Goal: Information Seeking & Learning: Check status

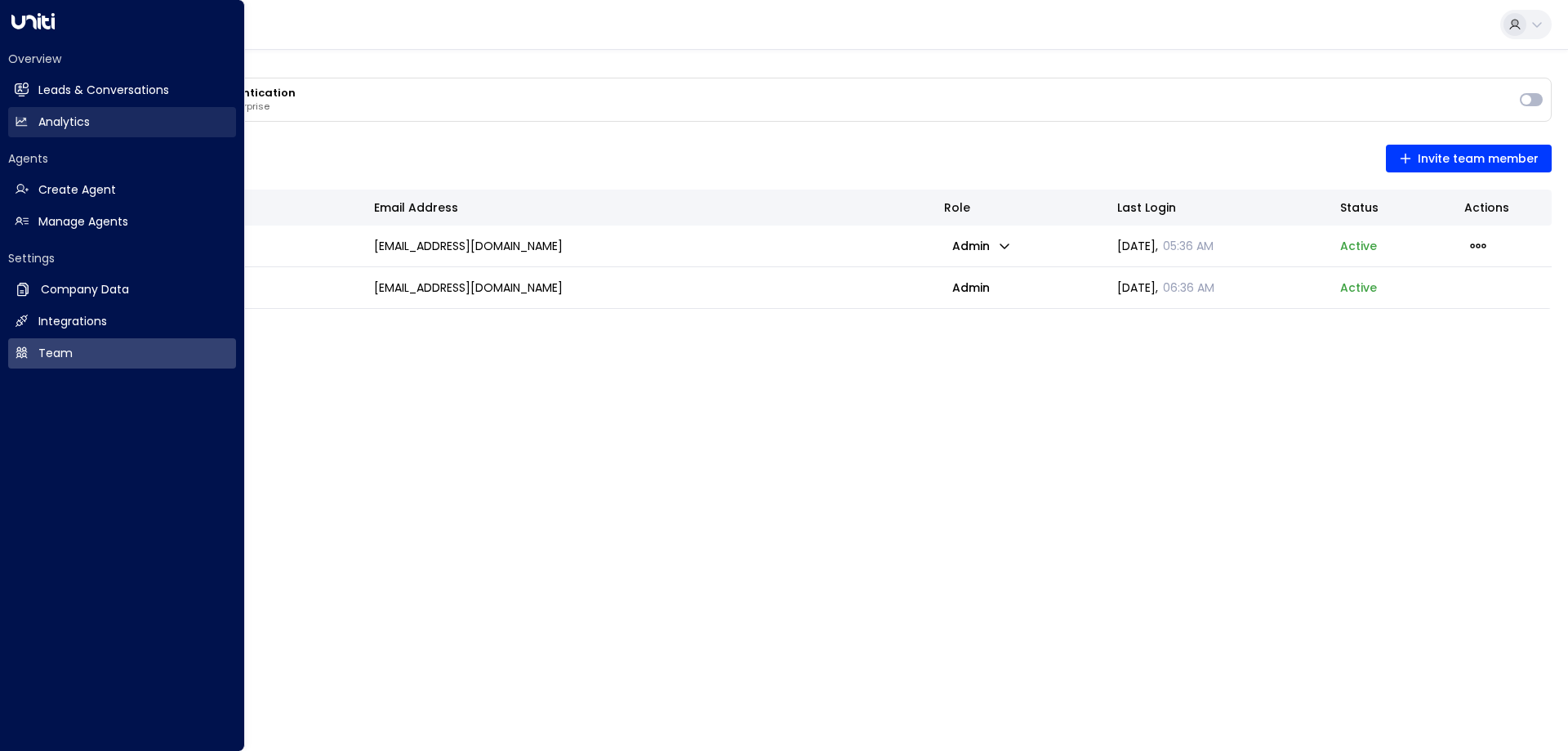
click at [80, 120] on h2 "Analytics" at bounding box center [64, 122] width 52 height 17
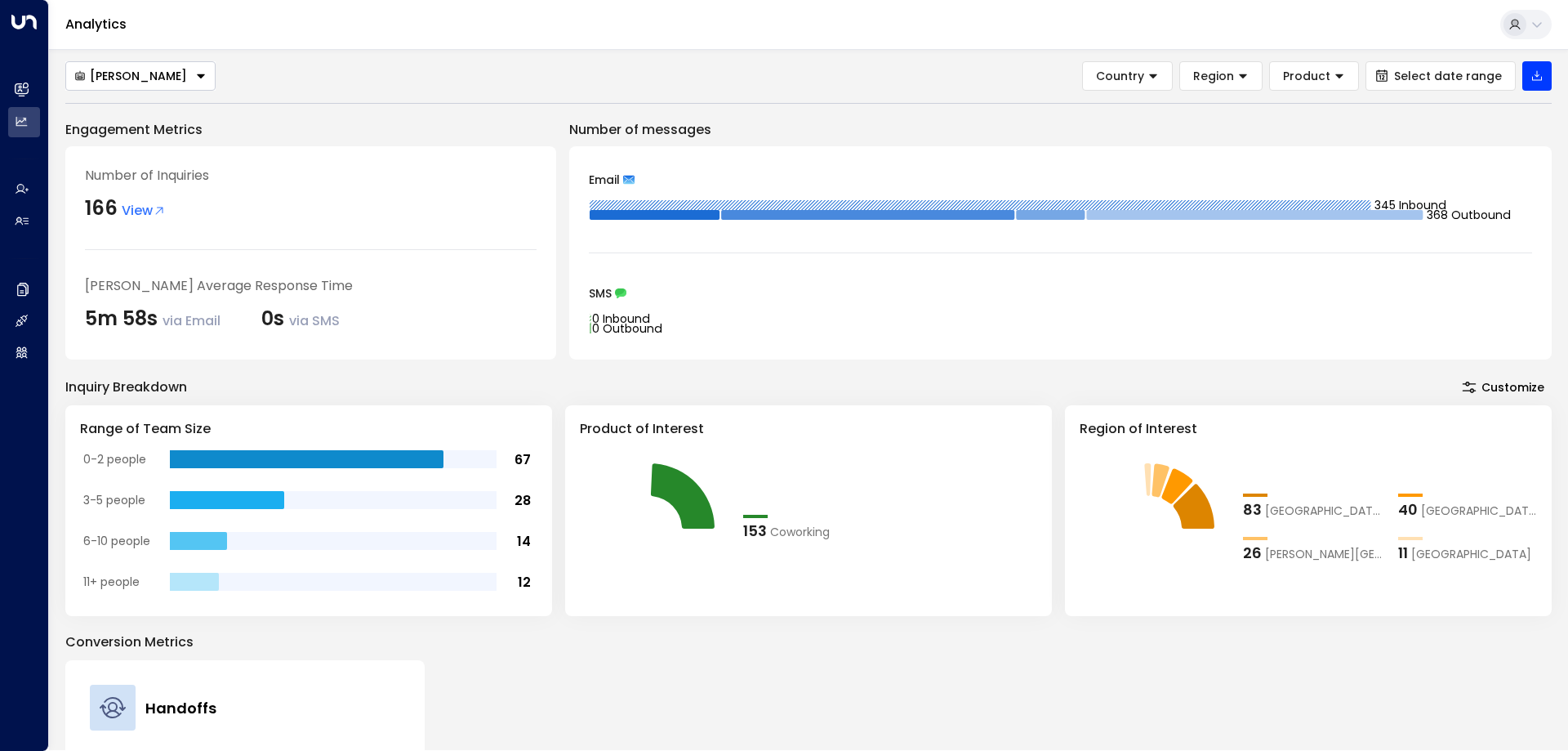
click at [749, 85] on div "[PERSON_NAME] Country Region Product Select date range" at bounding box center [809, 76] width 1487 height 30
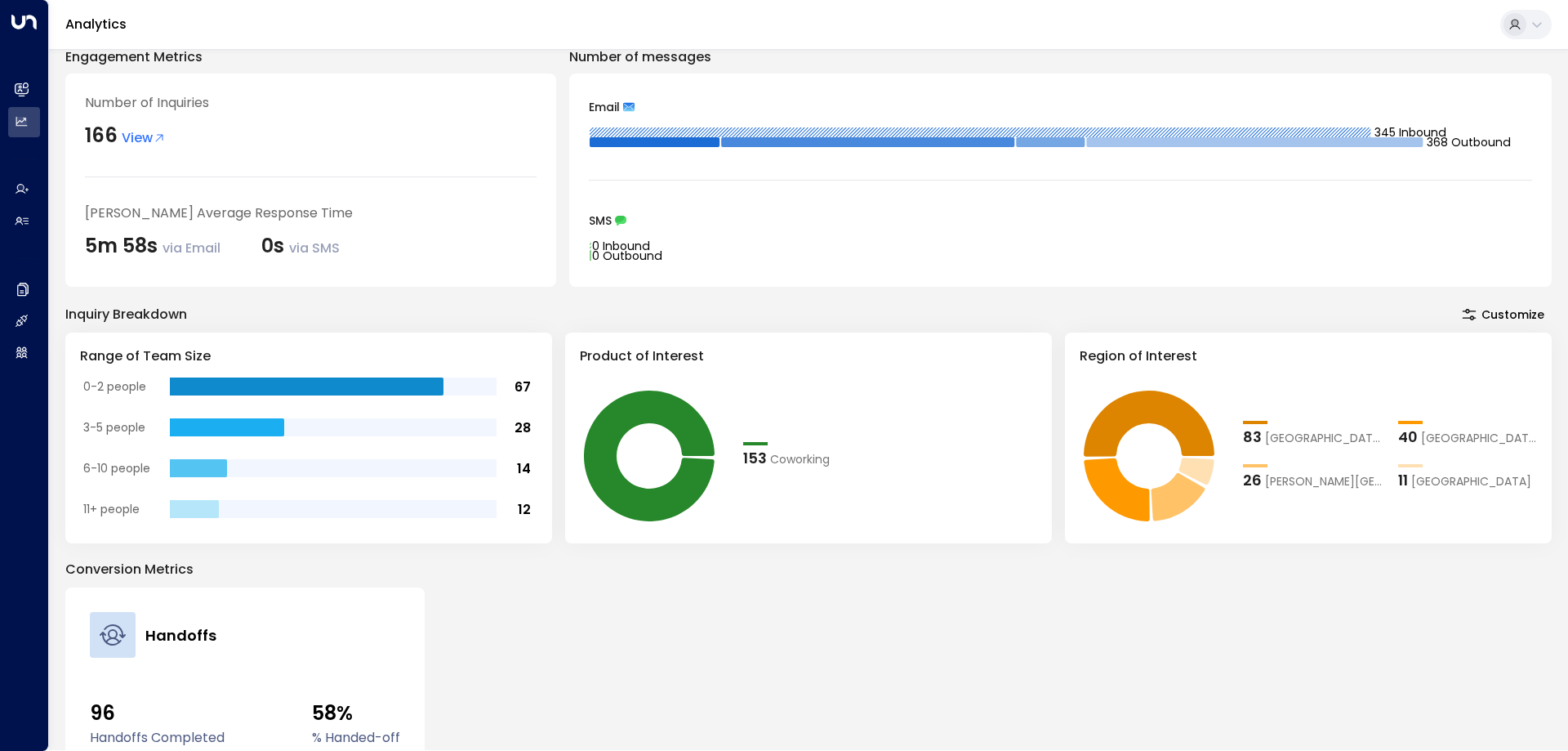
scroll to position [109, 0]
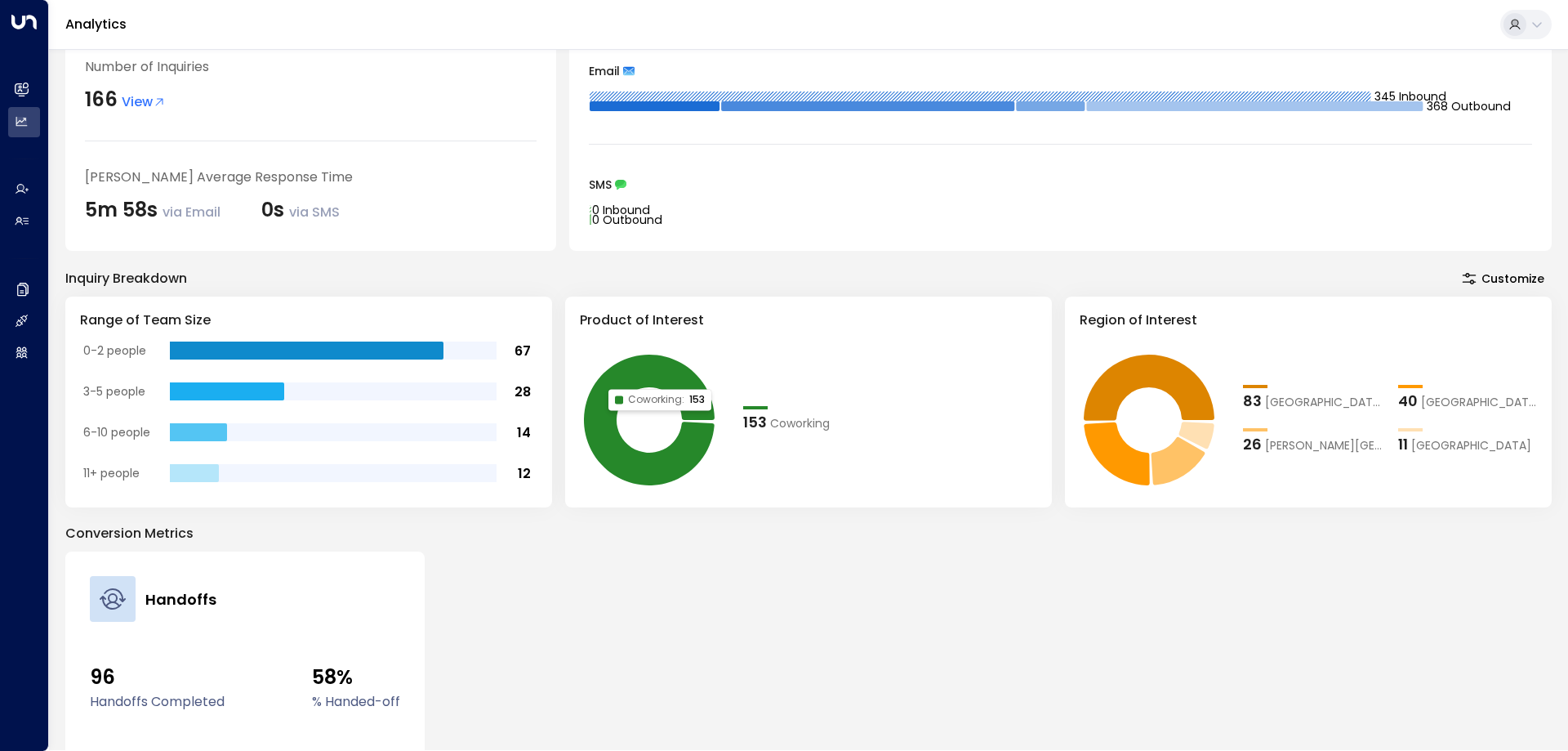
click at [686, 459] on icon at bounding box center [649, 420] width 131 height 131
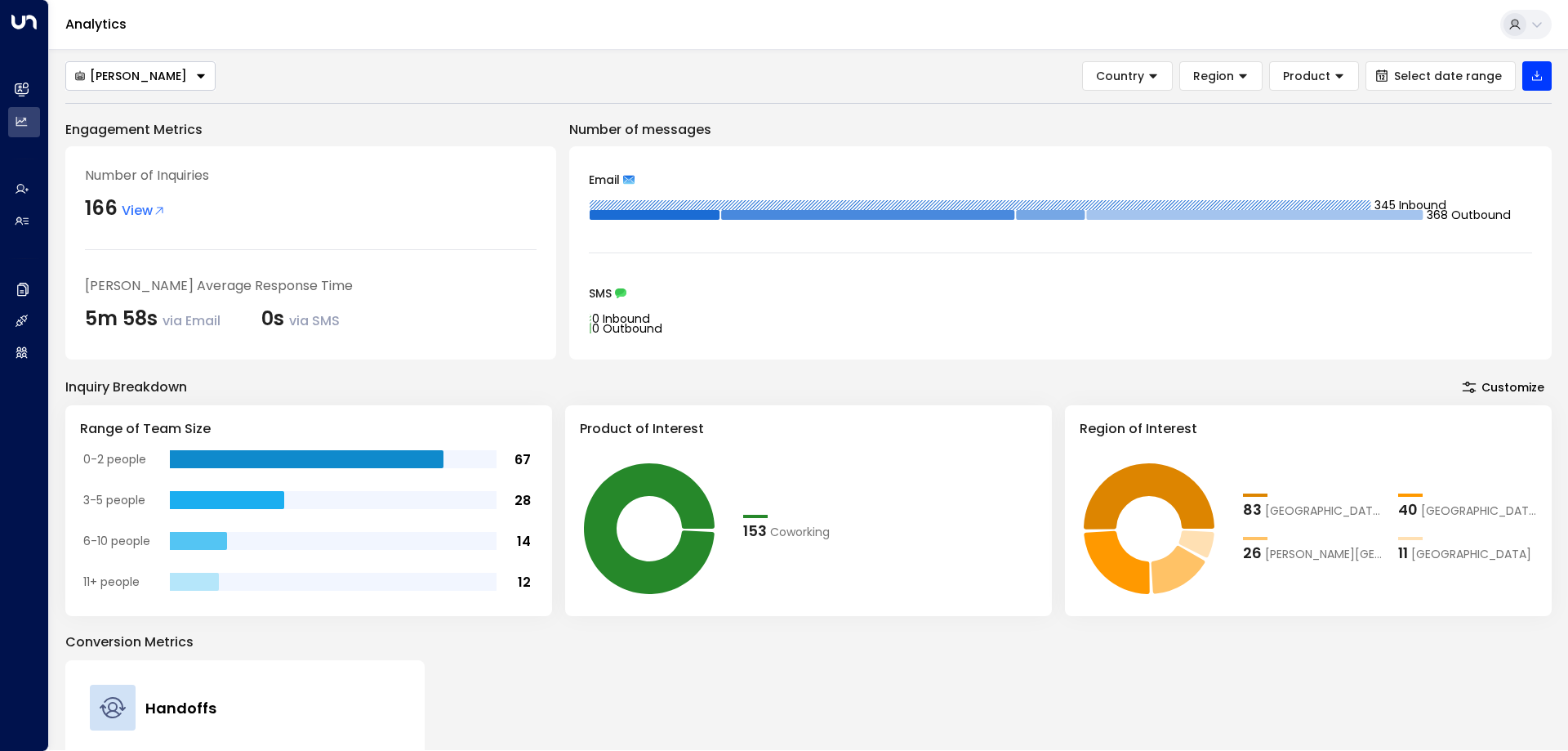
click at [1534, 27] on icon at bounding box center [1537, 24] width 13 height 13
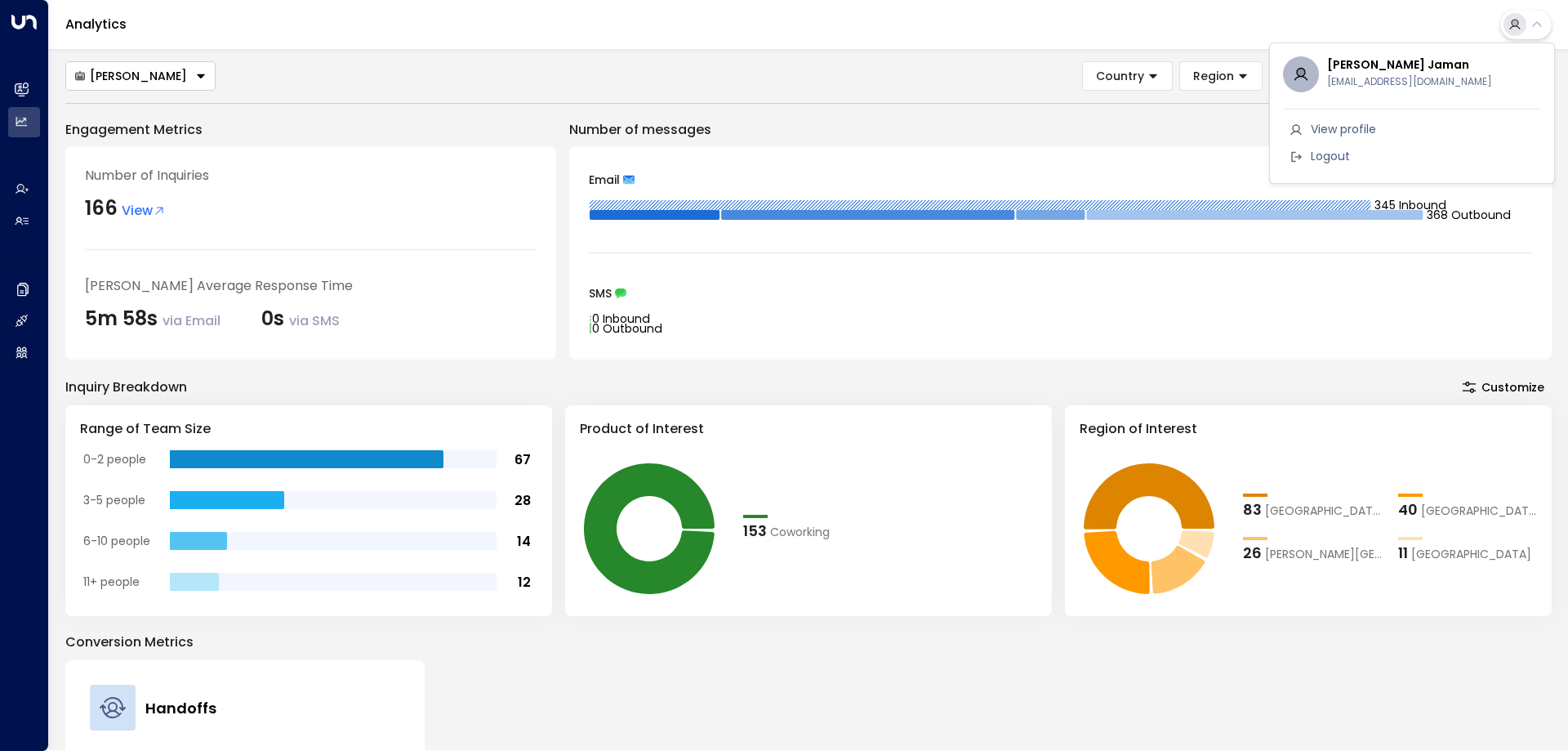
click at [1534, 27] on div at bounding box center [784, 375] width 1568 height 751
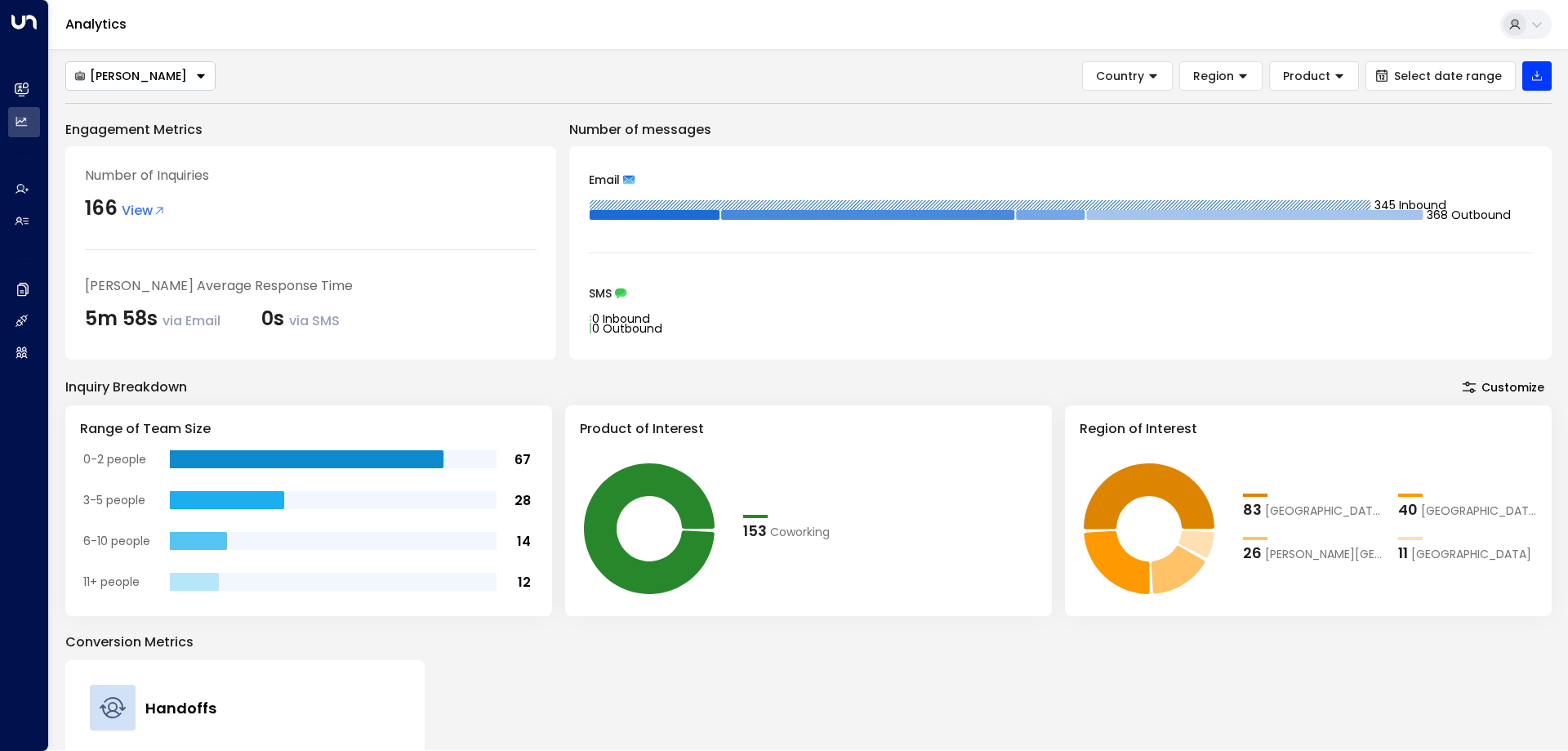
click at [142, 73] on div "[PERSON_NAME]" at bounding box center [131, 76] width 113 height 14
click at [1137, 69] on span "Country" at bounding box center [1120, 76] width 48 height 14
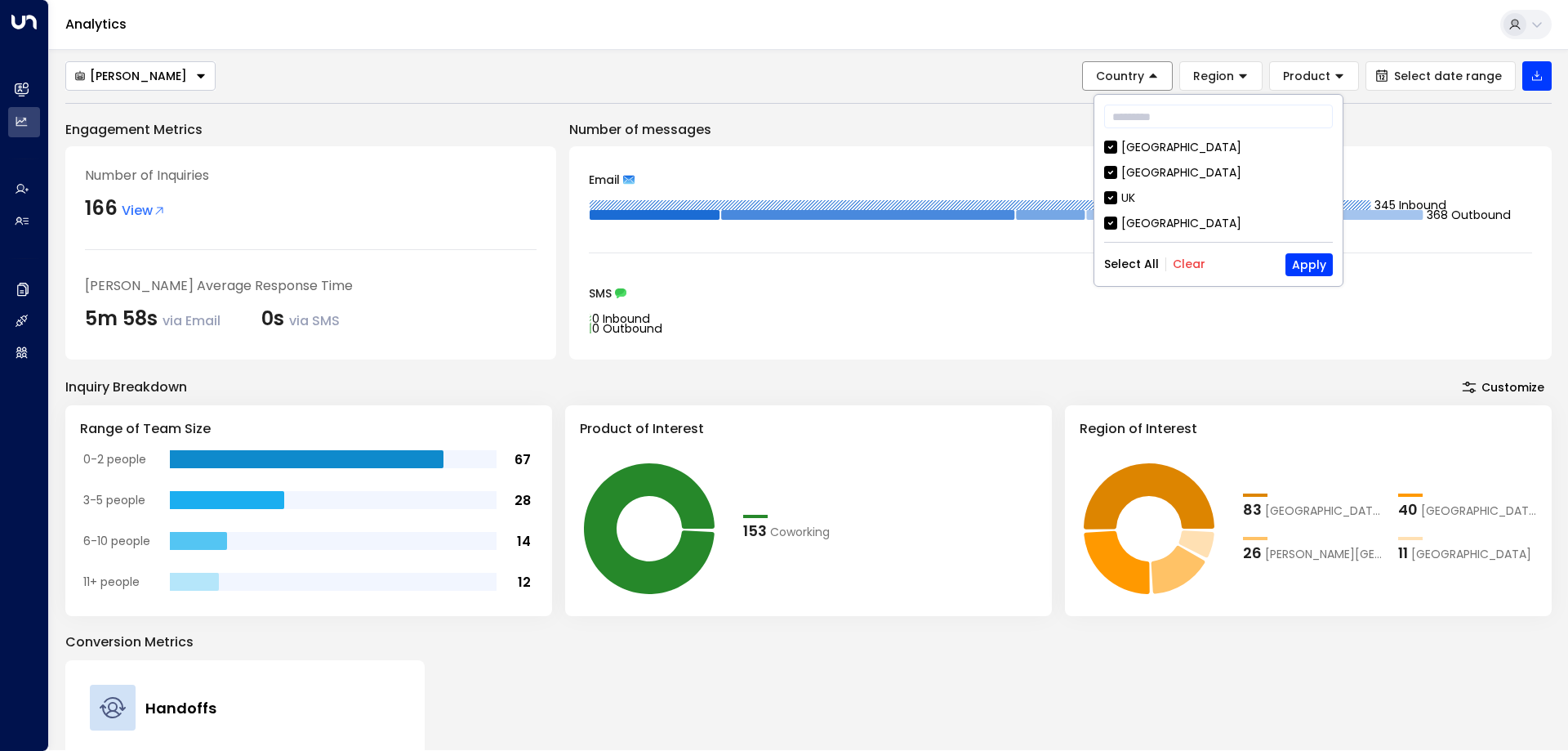
click at [1137, 69] on span "Country" at bounding box center [1120, 76] width 48 height 14
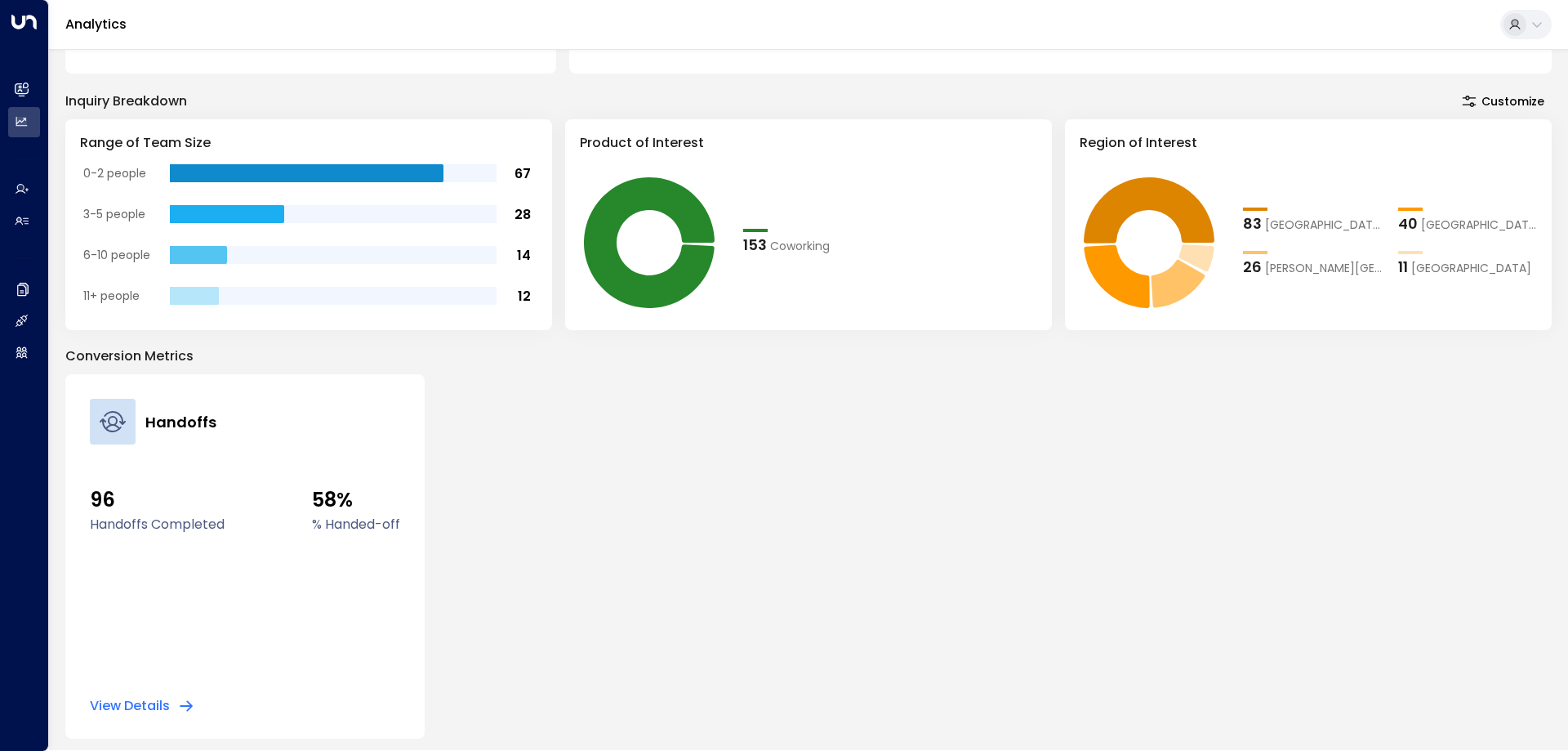
scroll to position [287, 0]
click at [120, 705] on button "View Details" at bounding box center [142, 704] width 104 height 16
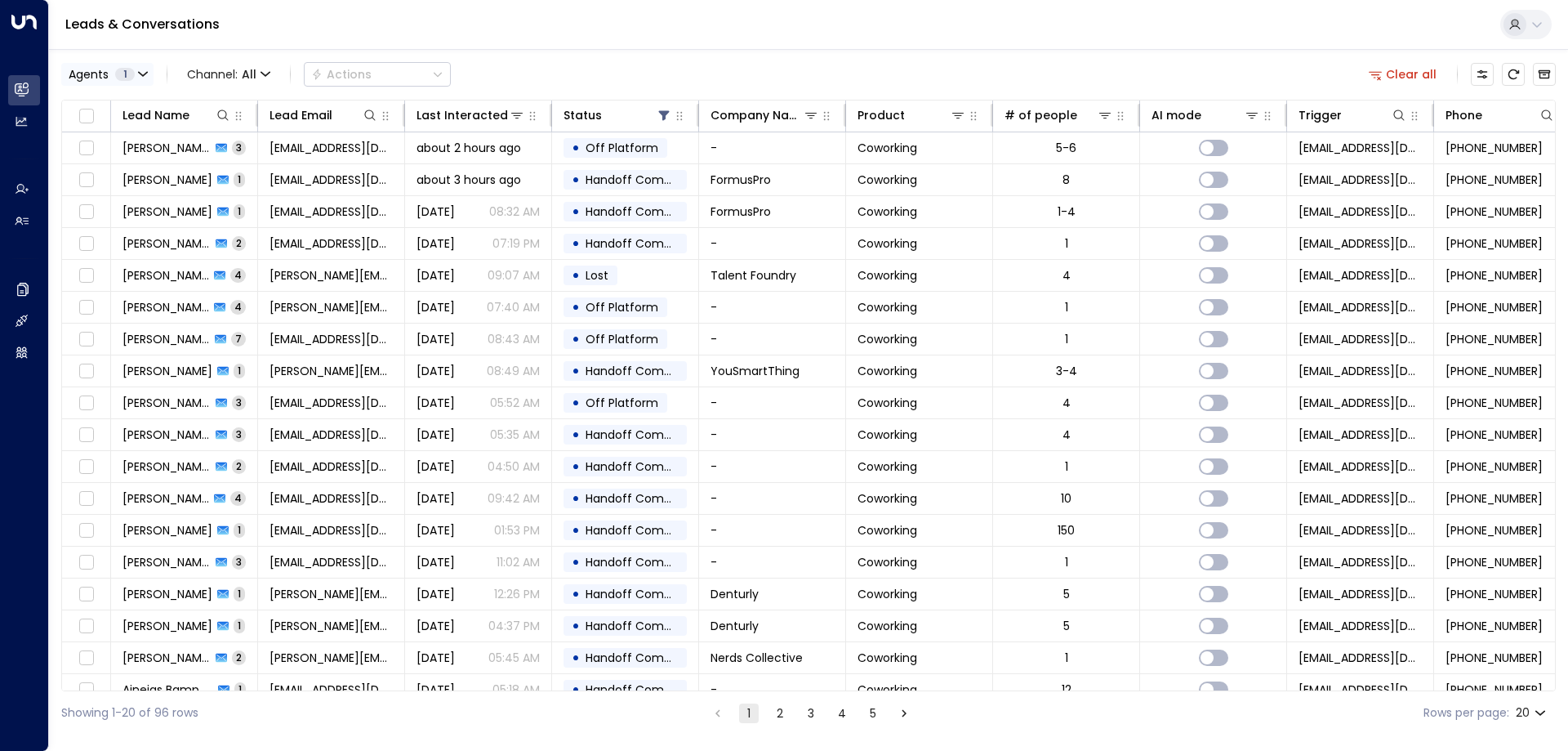
click at [104, 76] on span "Agents" at bounding box center [88, 74] width 40 height 11
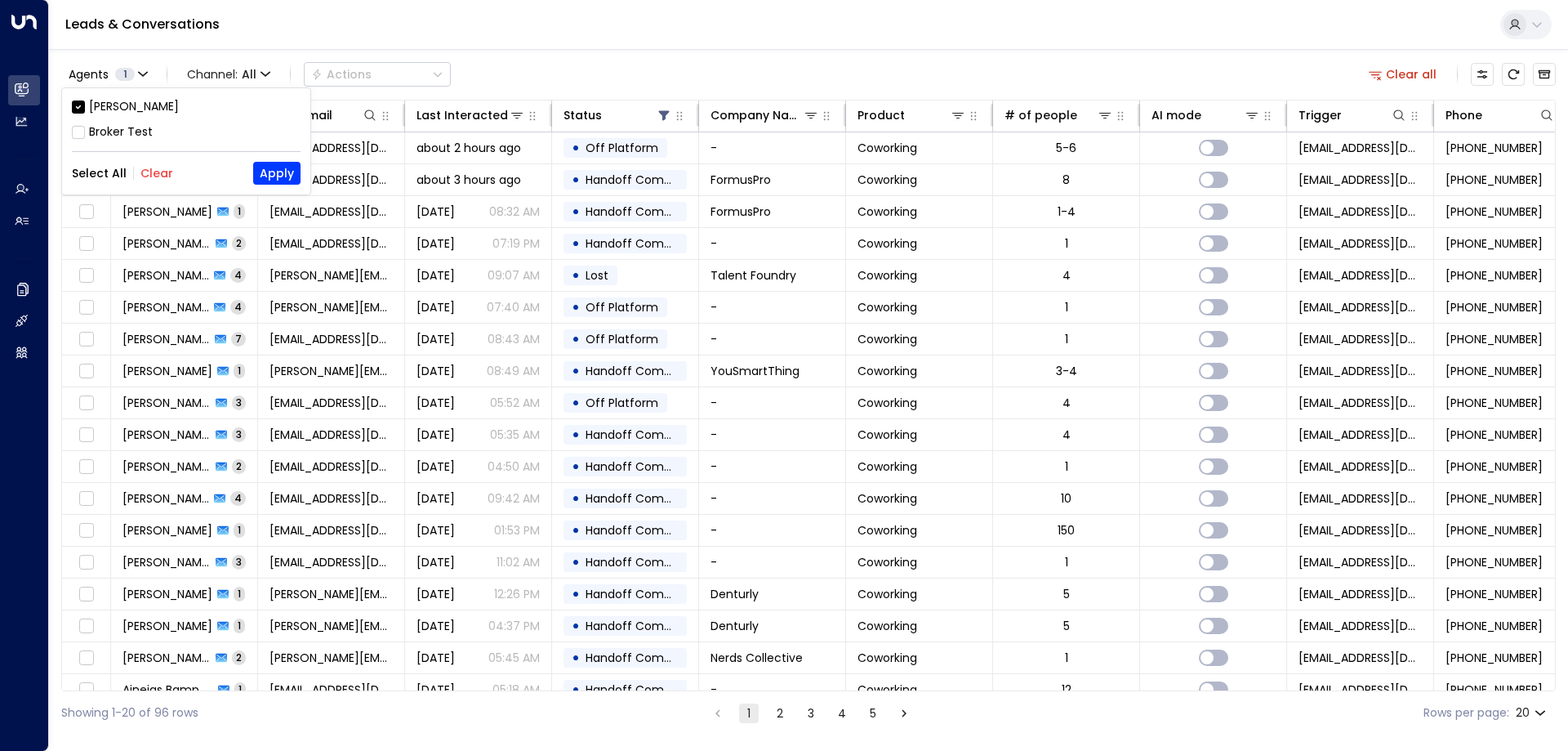
click at [126, 132] on div "Broker Test" at bounding box center [120, 132] width 64 height 17
click at [264, 175] on button "Apply" at bounding box center [277, 173] width 48 height 23
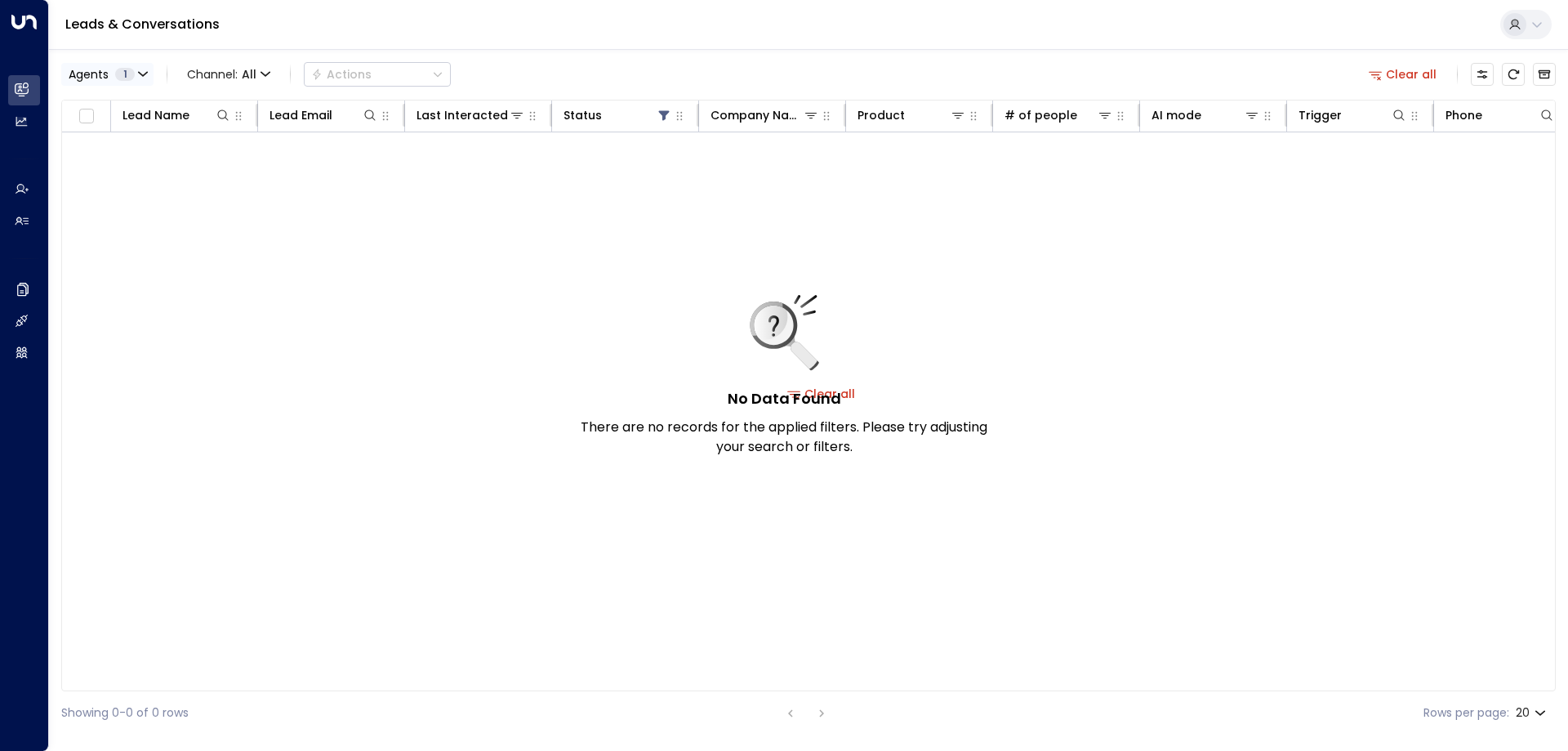
click at [143, 73] on icon "button" at bounding box center [143, 75] width 10 height 10
click at [104, 103] on div "[PERSON_NAME]" at bounding box center [134, 107] width 90 height 17
click at [279, 165] on button "Apply" at bounding box center [277, 173] width 48 height 23
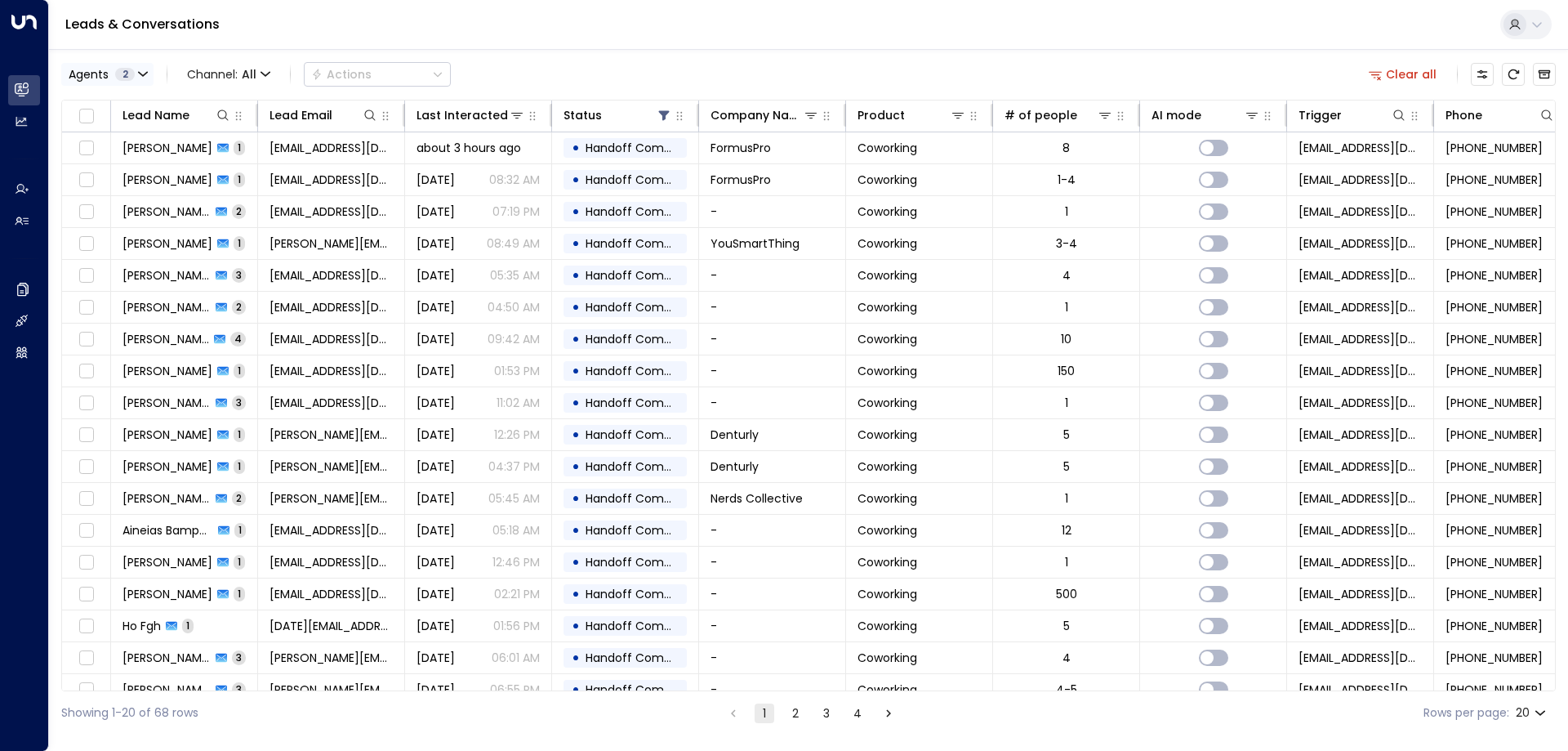
click at [133, 77] on span "2" at bounding box center [125, 74] width 20 height 13
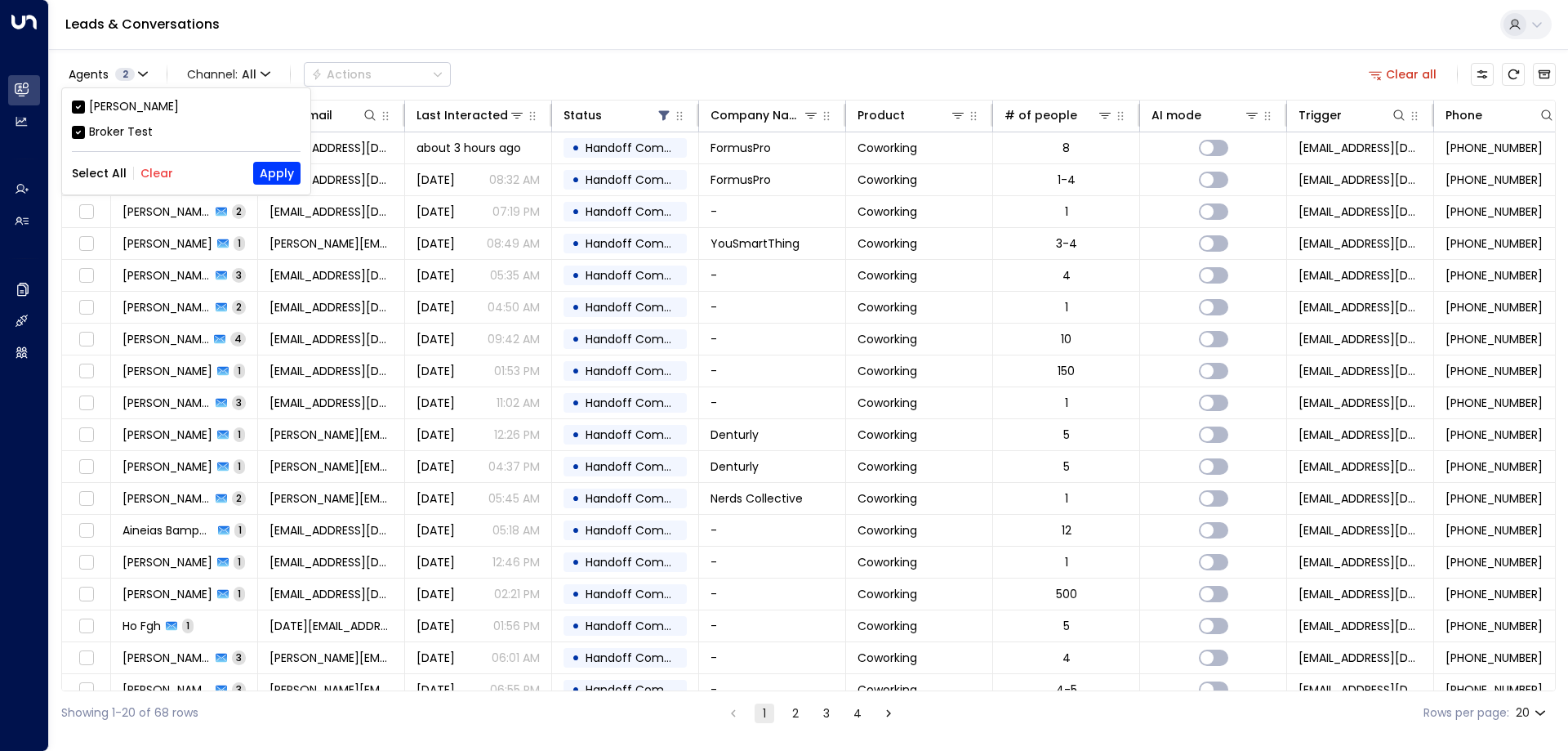
click at [86, 132] on div "Broker Test" at bounding box center [187, 132] width 229 height 17
click at [275, 164] on button "Apply" at bounding box center [277, 173] width 48 height 23
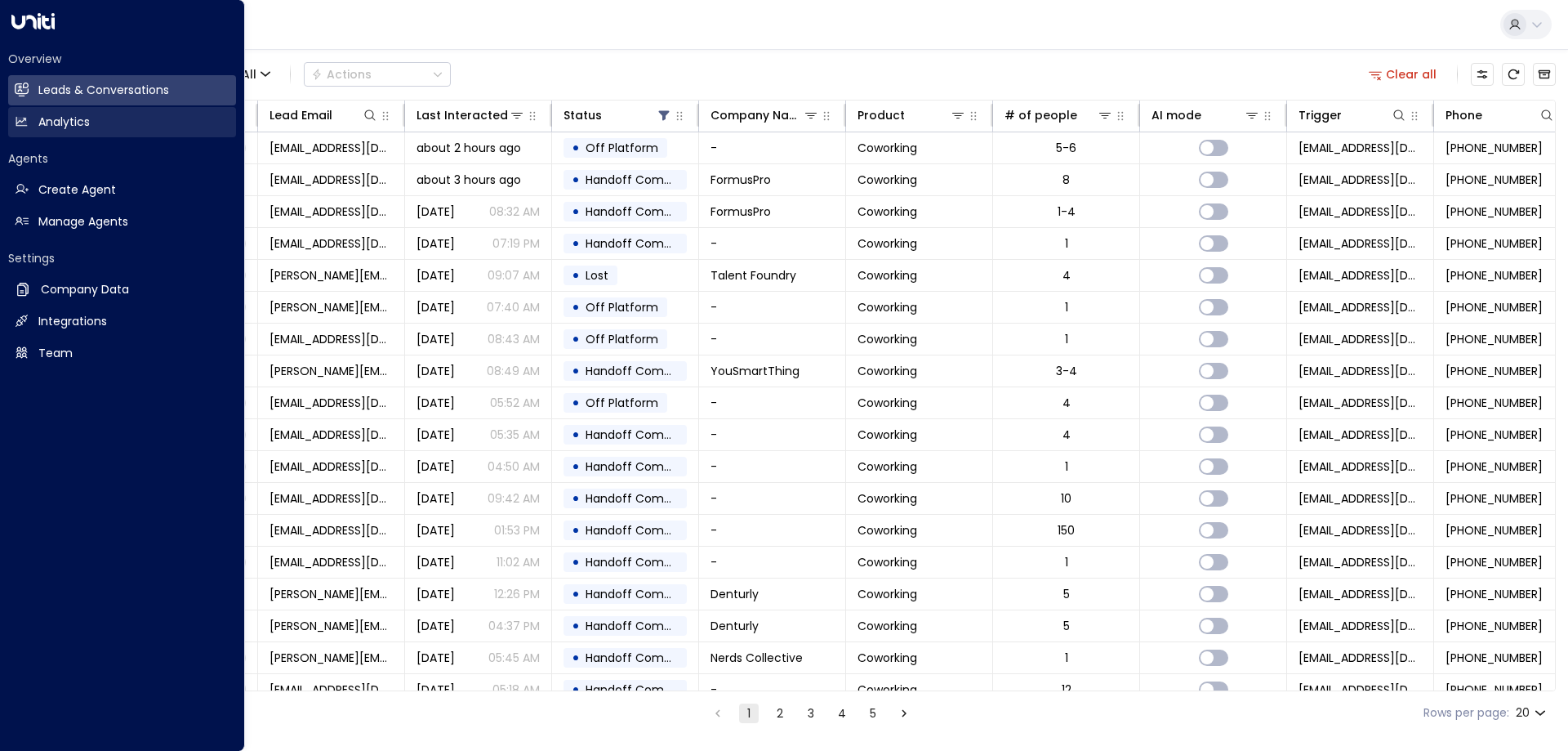
click at [35, 123] on link "Analytics Analytics" at bounding box center [122, 122] width 228 height 31
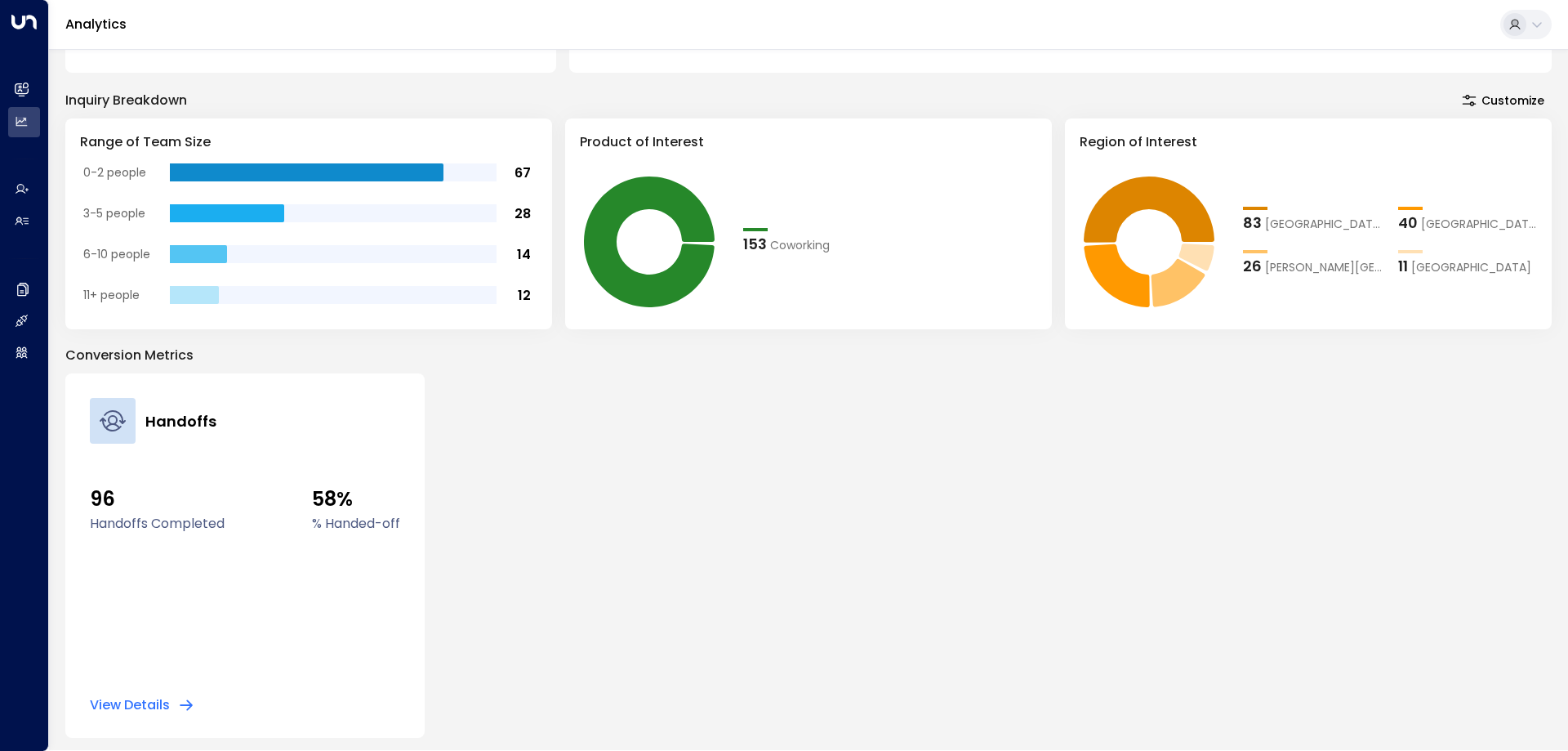
scroll to position [287, 0]
click at [161, 715] on div "Handoffs 96 Handoffs Completed 58% % Handed-off View Details" at bounding box center [245, 555] width 360 height 364
click at [143, 708] on button "View Details" at bounding box center [142, 704] width 104 height 16
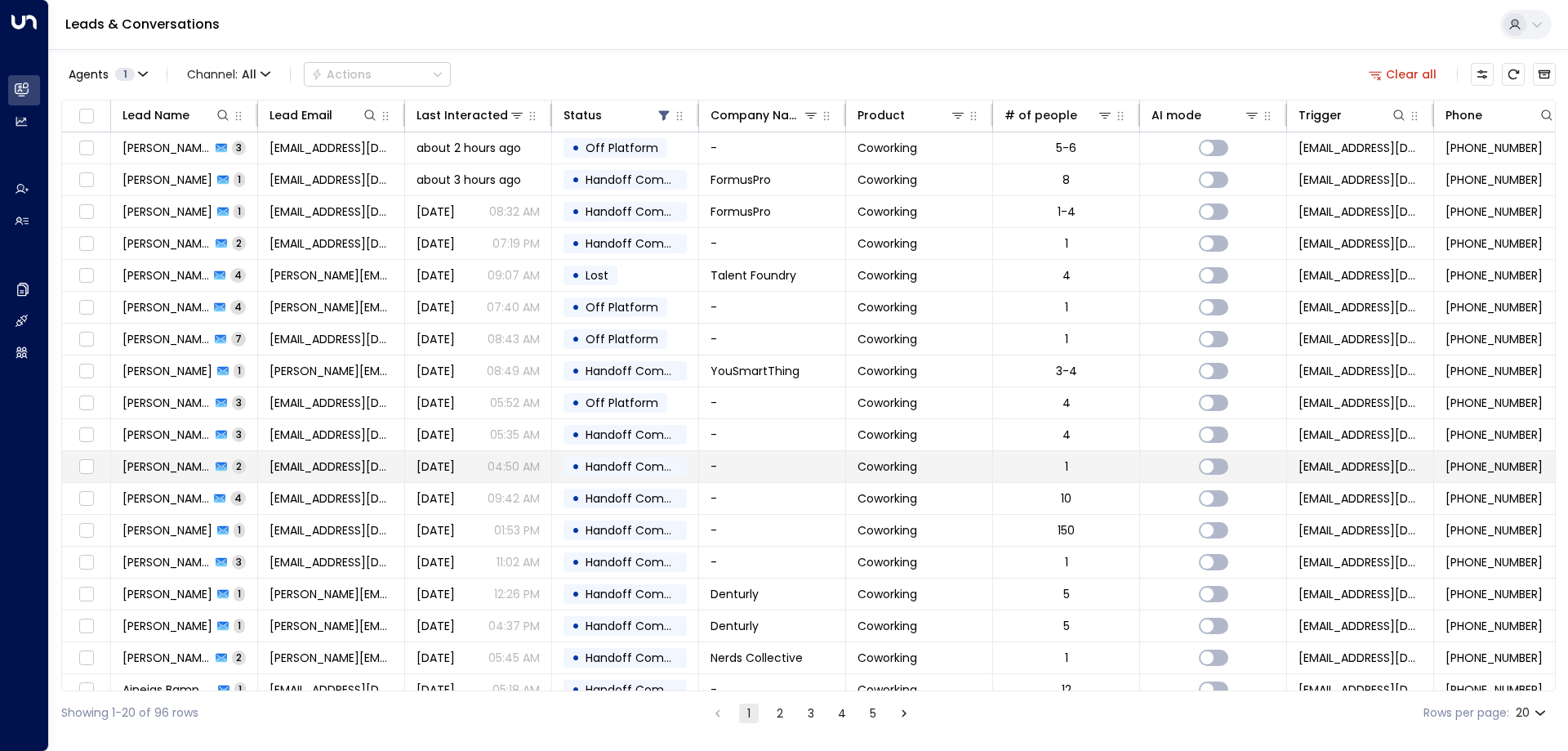
scroll to position [84, 0]
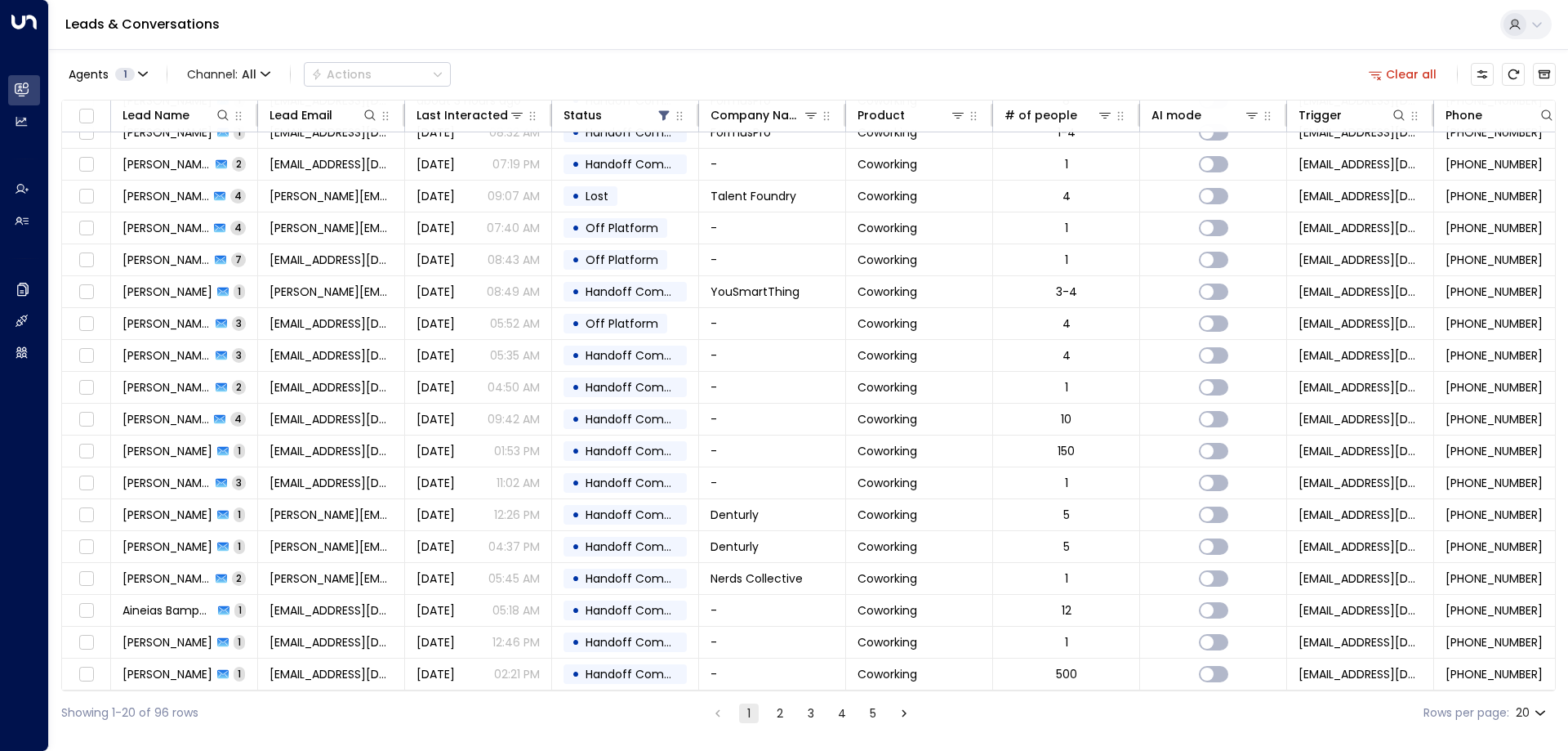
click at [1529, 709] on body "Overview Leads & Conversations Leads & Conversations Analytics Analytics Agents…" at bounding box center [784, 367] width 1568 height 734
click at [1529, 709] on li "100" at bounding box center [1531, 717] width 47 height 30
type input "***"
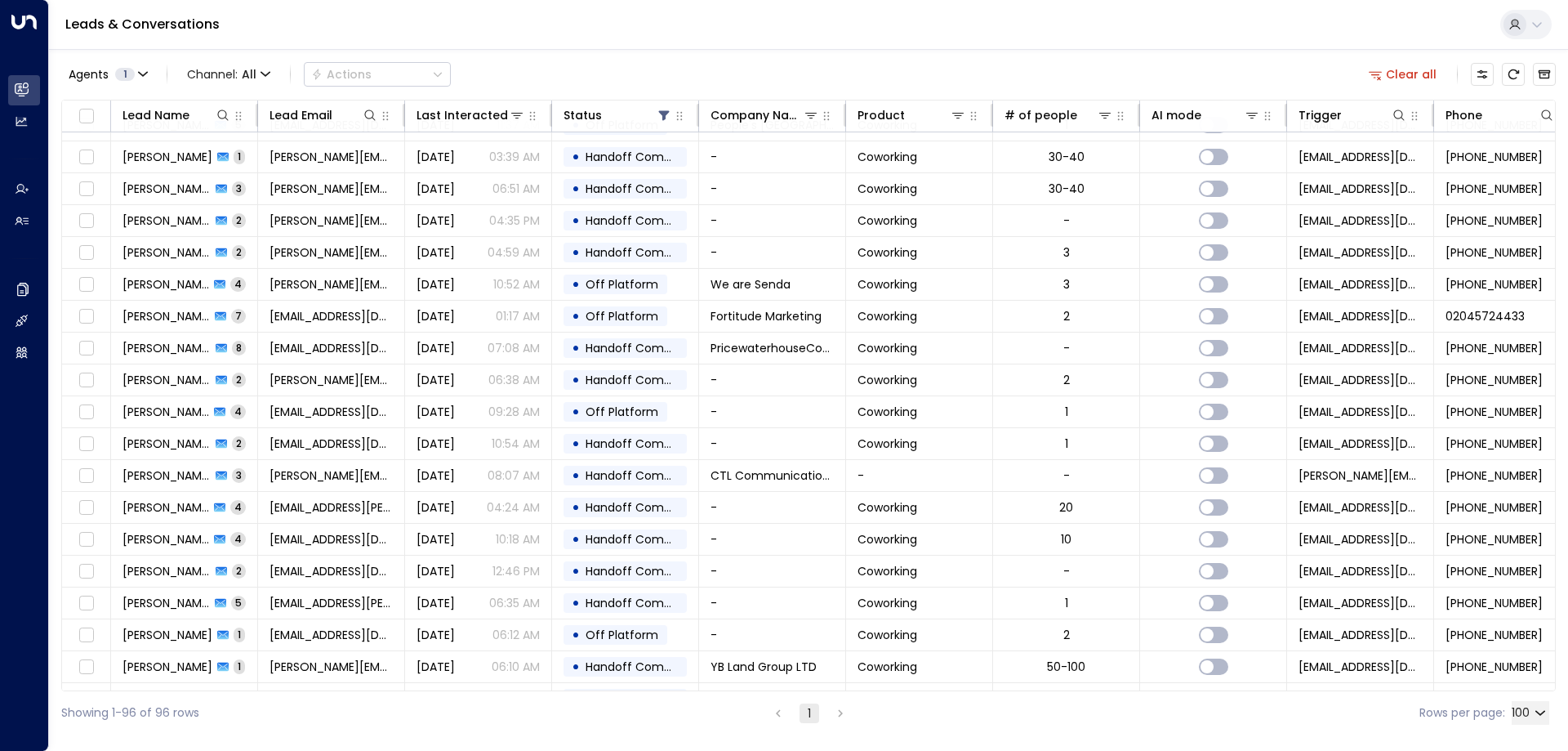
scroll to position [2505, 0]
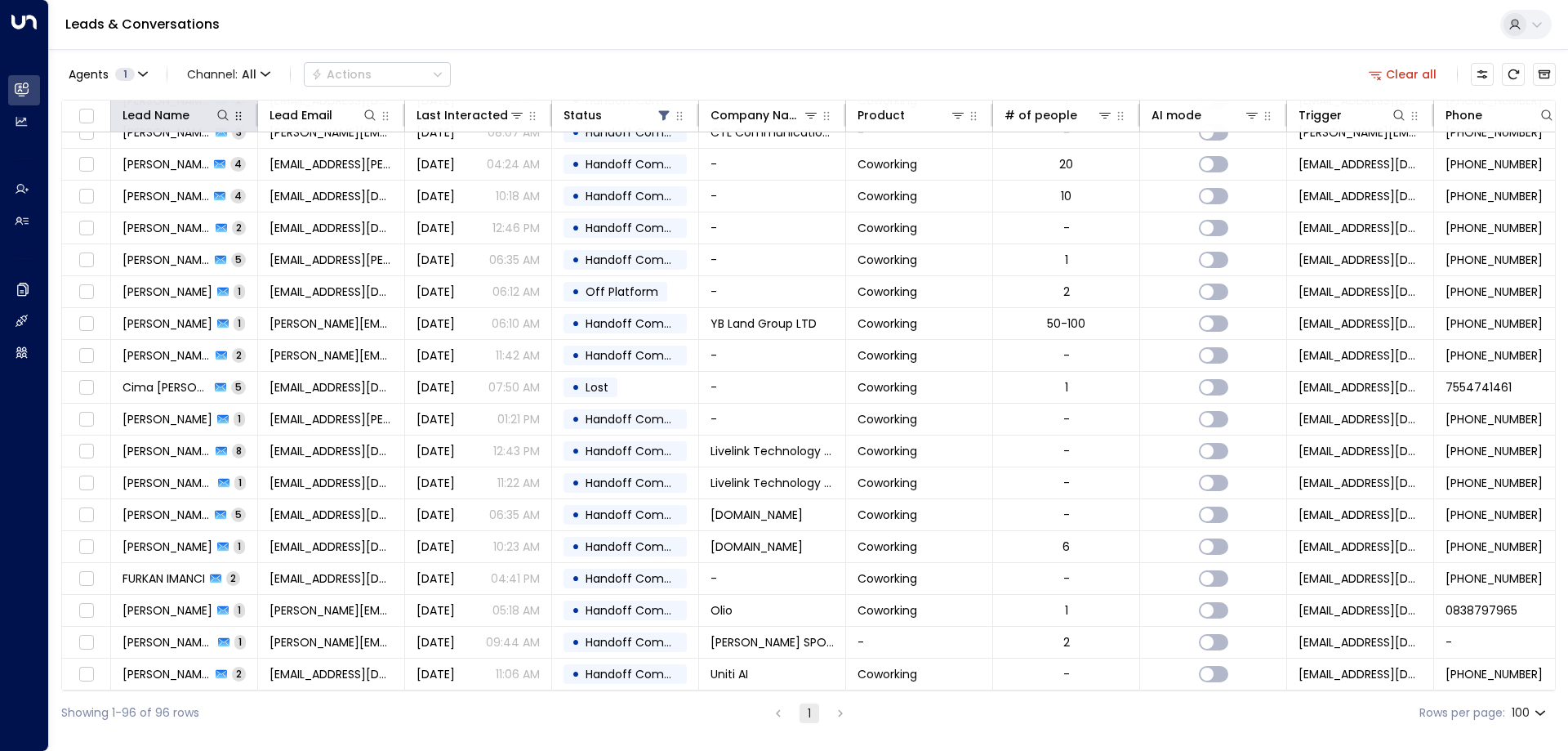
drag, startPoint x: 254, startPoint y: 116, endPoint x: 305, endPoint y: 118, distance: 51.0
click at [259, 118] on div at bounding box center [255, 115] width 10 height 23
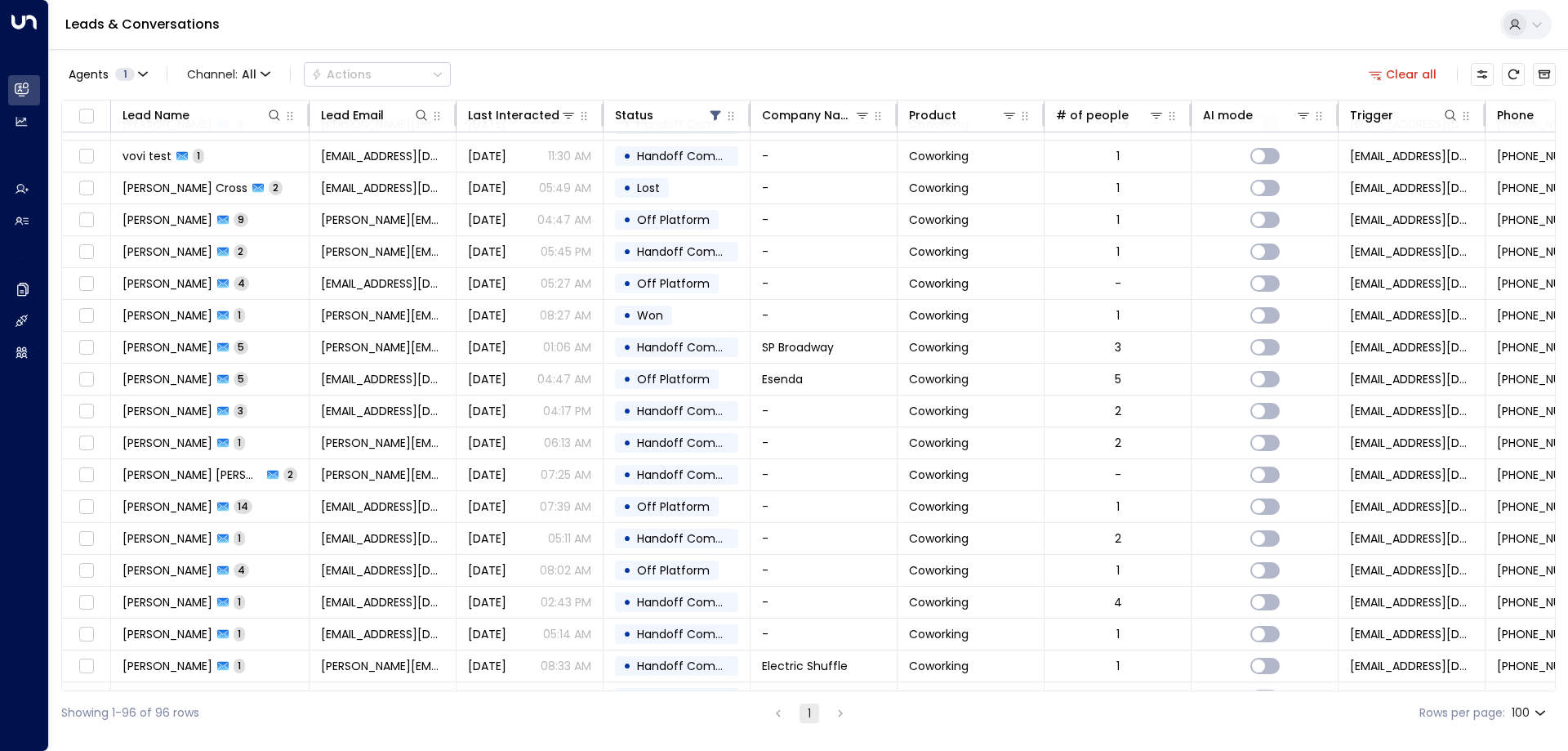
scroll to position [716, 0]
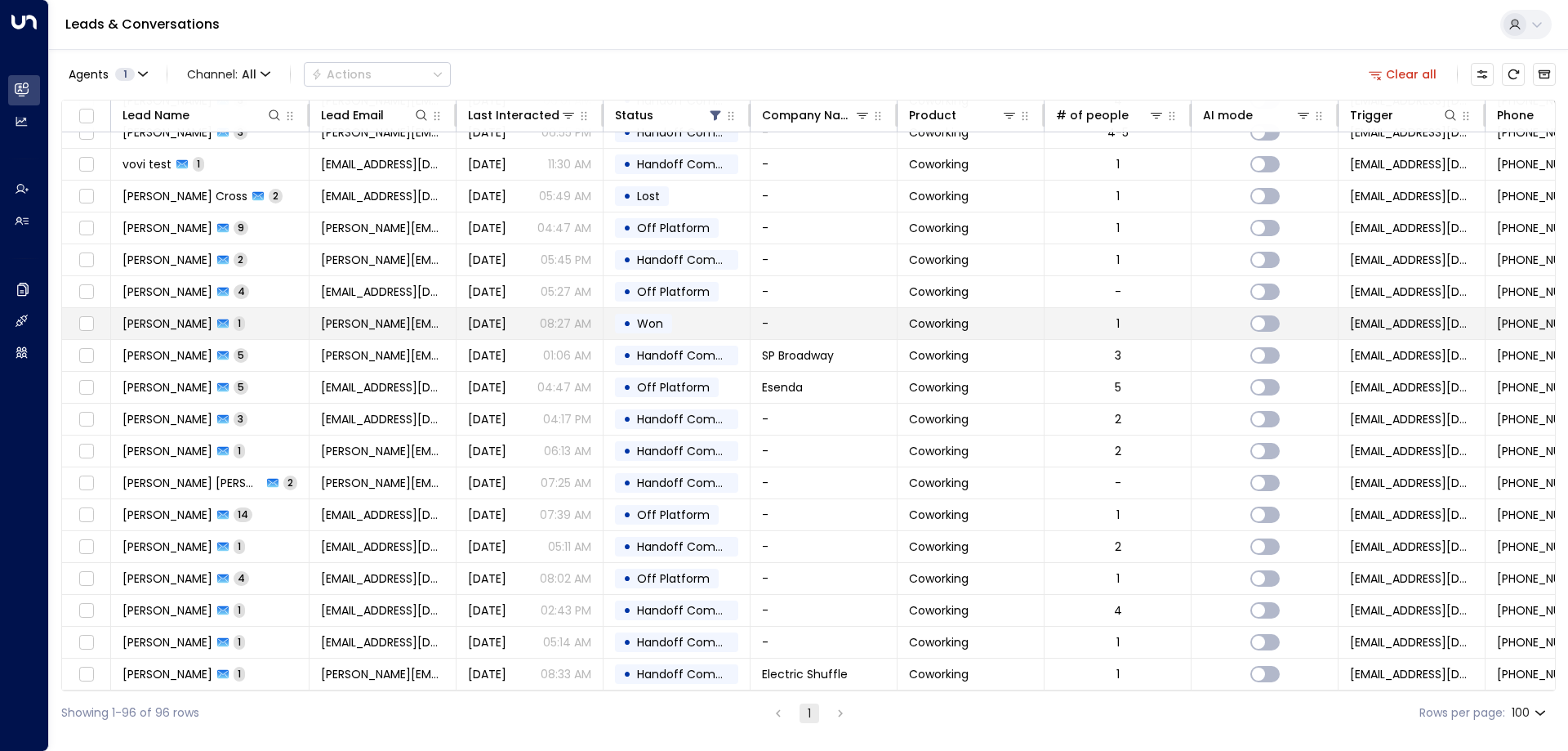
click at [252, 328] on td "[PERSON_NAME] 1" at bounding box center [210, 323] width 199 height 31
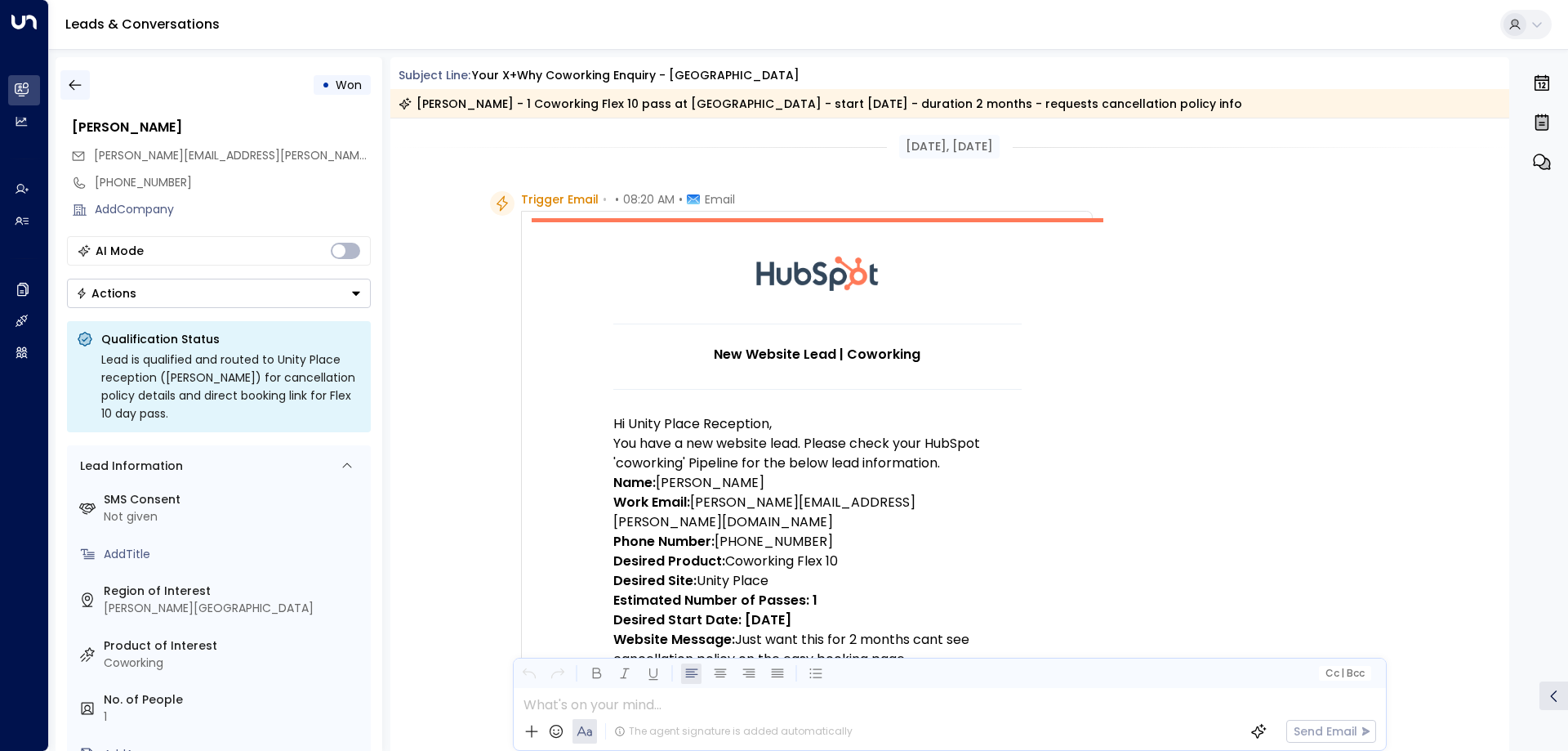
click at [69, 88] on icon "button" at bounding box center [75, 84] width 16 height 16
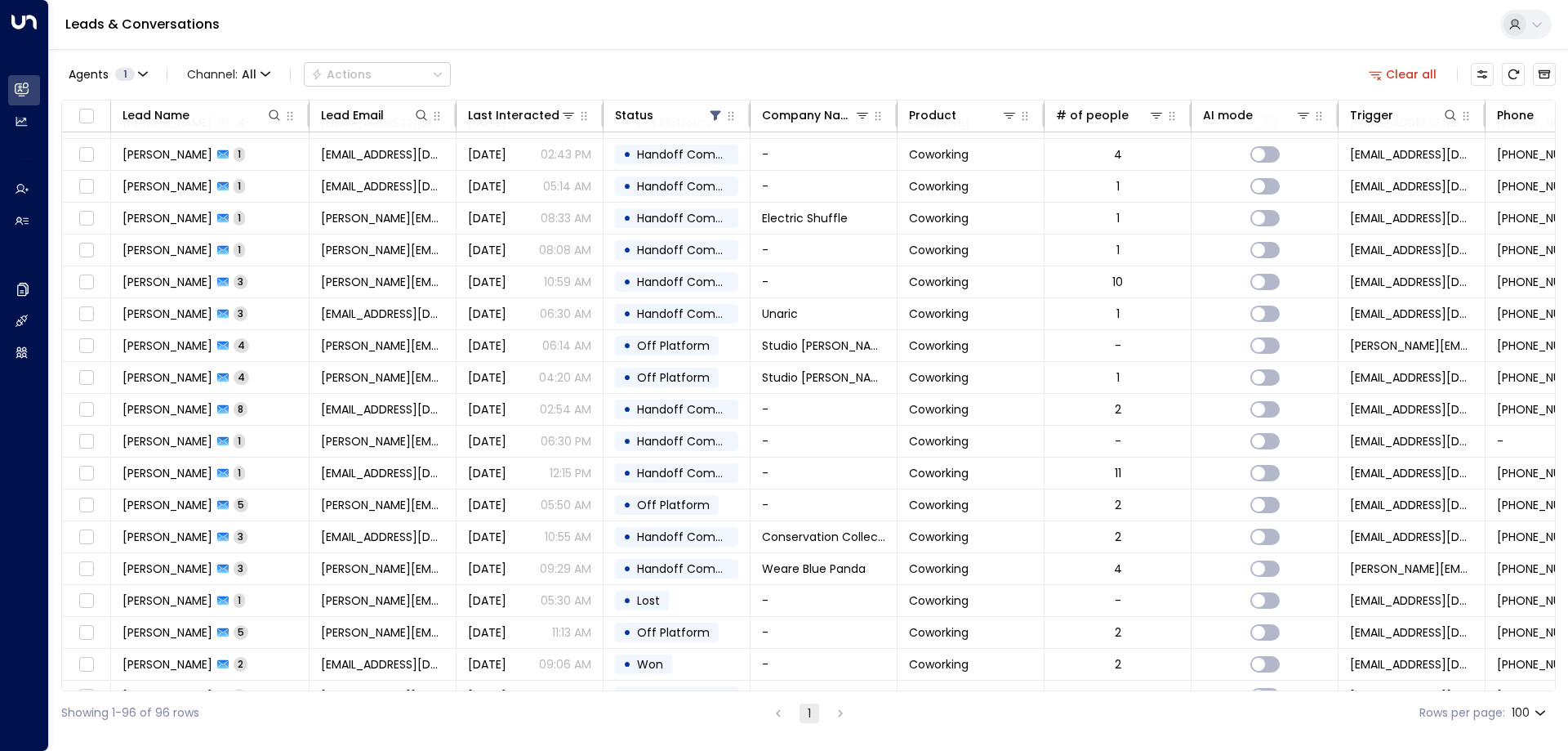
scroll to position [1198, 0]
